Goal: Task Accomplishment & Management: Manage account settings

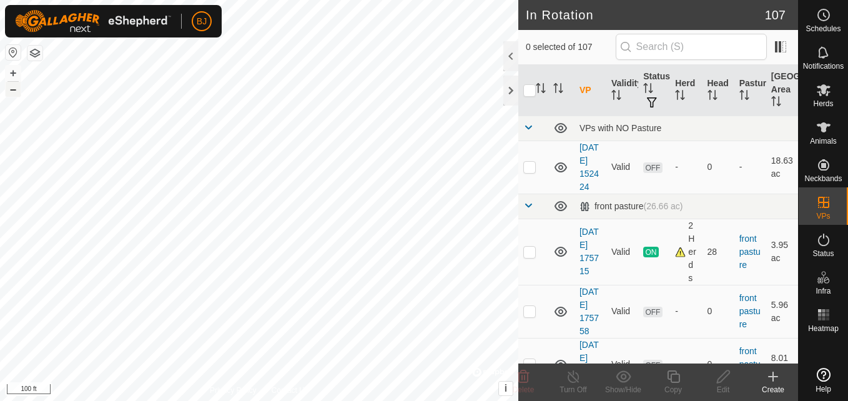
click at [15, 94] on button "–" at bounding box center [13, 89] width 15 height 15
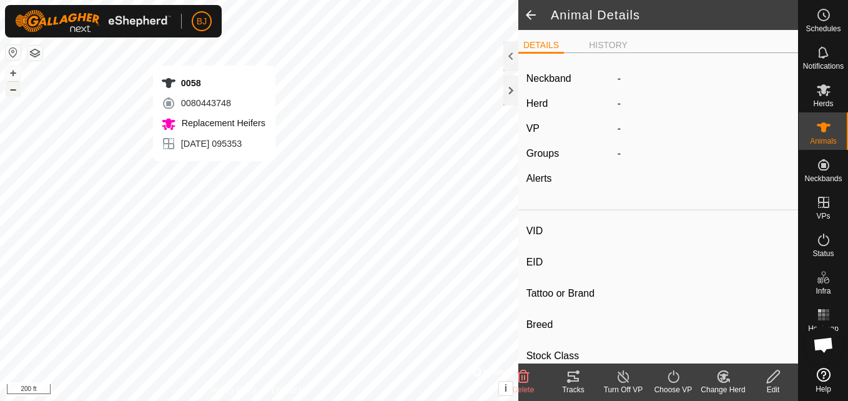
type input "0058"
type input "-"
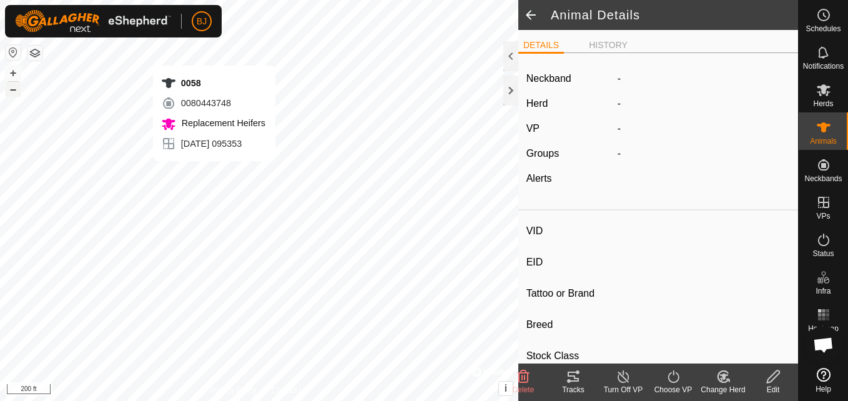
type input "0 kg"
type input "-"
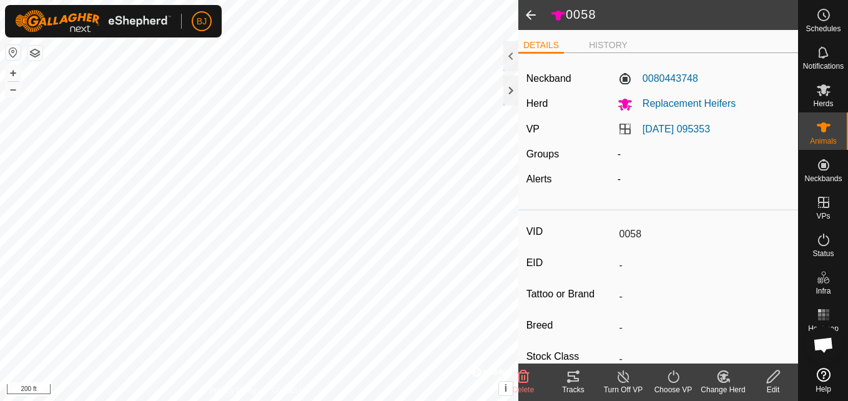
click at [621, 377] on icon at bounding box center [624, 376] width 16 height 15
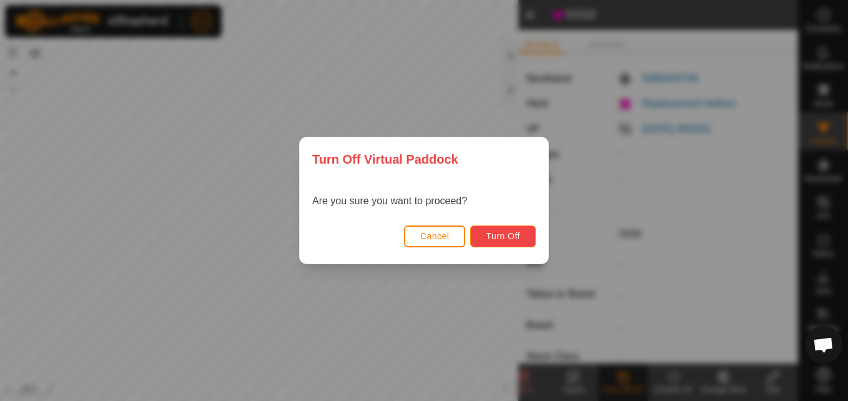
click at [502, 246] on button "Turn Off" at bounding box center [503, 236] width 66 height 22
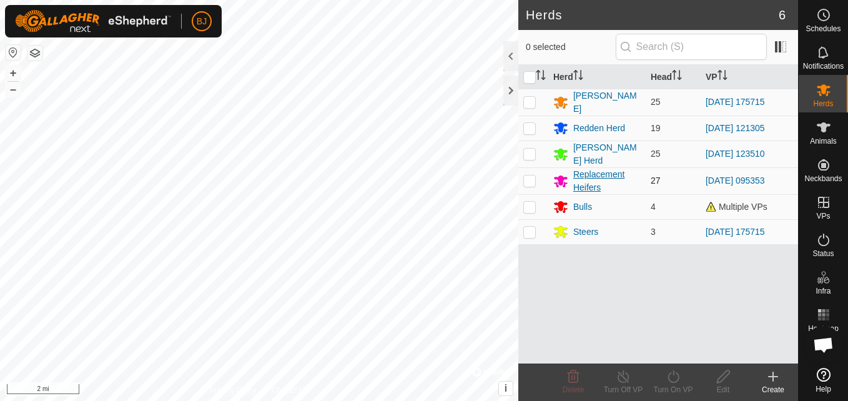
click at [594, 168] on div "Replacement Heifers" at bounding box center [606, 181] width 67 height 26
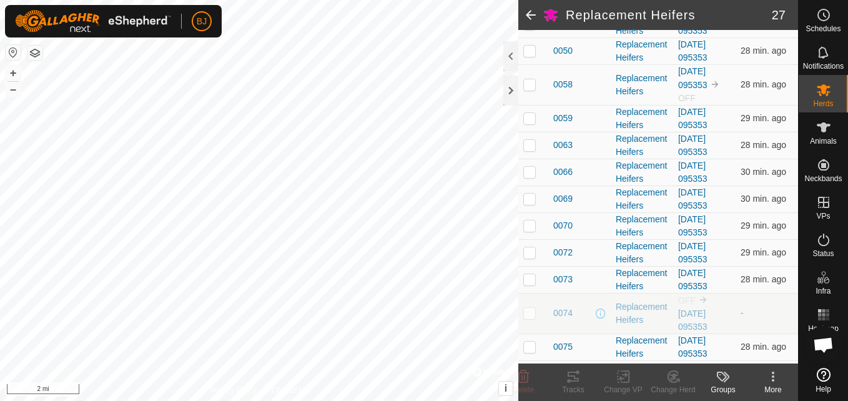
scroll to position [450, 0]
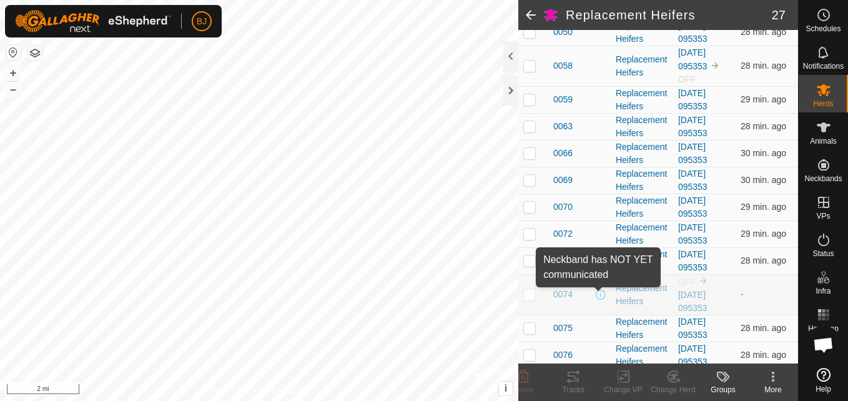
click at [601, 296] on span at bounding box center [601, 295] width 10 height 10
